Goal: Navigation & Orientation: Understand site structure

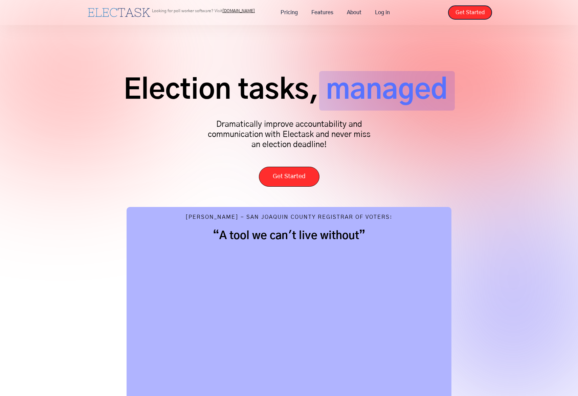
click at [246, 11] on link "[DOMAIN_NAME]" at bounding box center [238, 11] width 32 height 4
click at [320, 14] on link "Features" at bounding box center [322, 12] width 36 height 14
click at [350, 14] on link "About" at bounding box center [354, 12] width 28 height 14
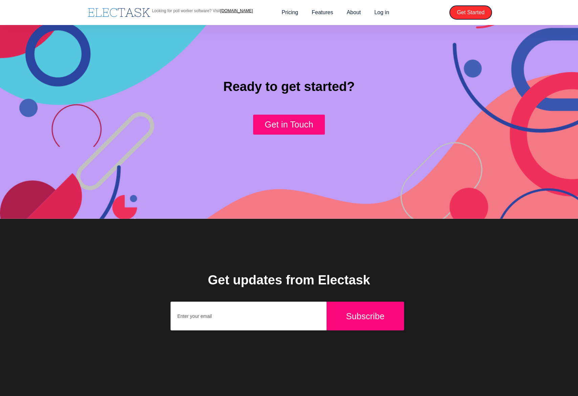
scroll to position [765, 0]
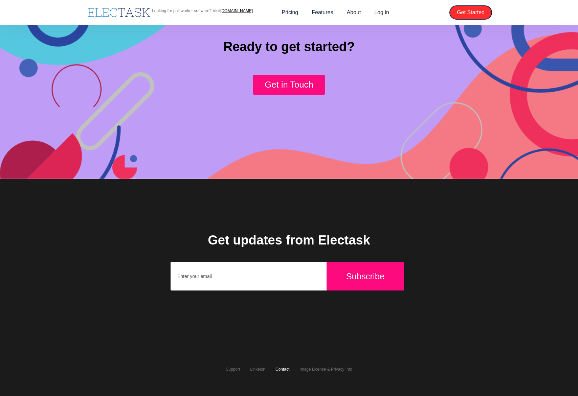
click at [284, 367] on link "Contact" at bounding box center [282, 369] width 14 height 5
click at [277, 366] on div "Support Linkedin Contact Image License & Privacy Info" at bounding box center [289, 369] width 137 height 27
click at [278, 369] on link "Contact" at bounding box center [282, 369] width 14 height 5
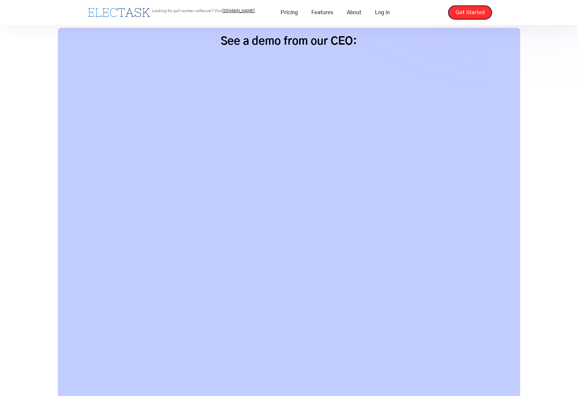
scroll to position [507, 0]
